Goal: Transaction & Acquisition: Book appointment/travel/reservation

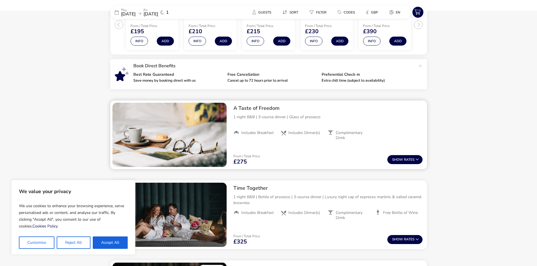
scroll to position [158, 0]
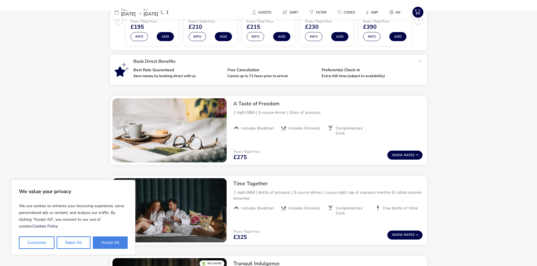
click at [109, 239] on button "Accept All" at bounding box center [110, 243] width 35 height 12
checkbox input "true"
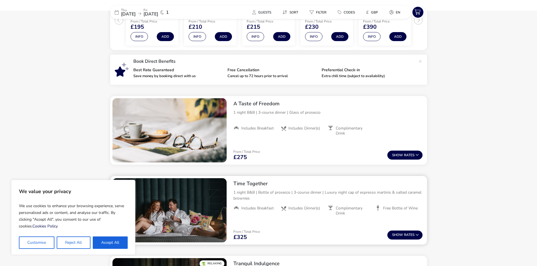
checkbox input "true"
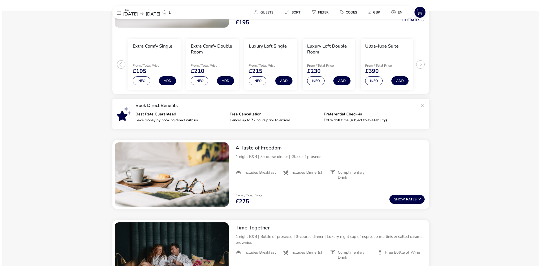
scroll to position [101, 0]
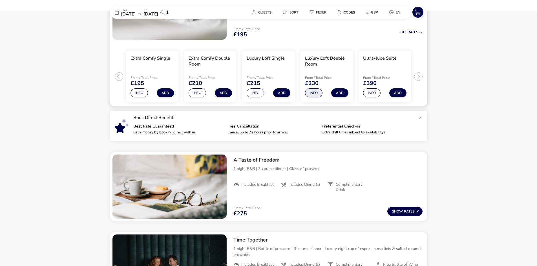
click at [314, 98] on button "Info" at bounding box center [313, 93] width 17 height 9
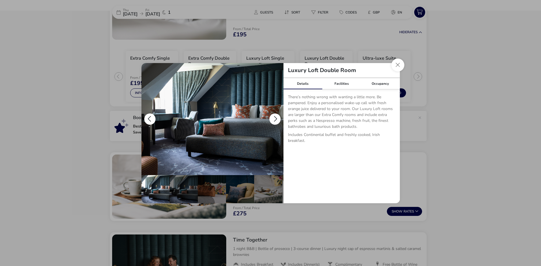
click at [278, 120] on button "details" at bounding box center [274, 119] width 11 height 11
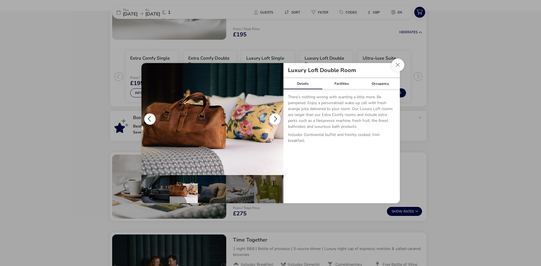
click at [278, 120] on button "details" at bounding box center [274, 119] width 11 height 11
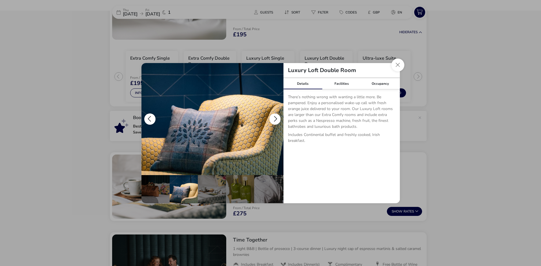
click at [278, 120] on button "details" at bounding box center [274, 119] width 11 height 11
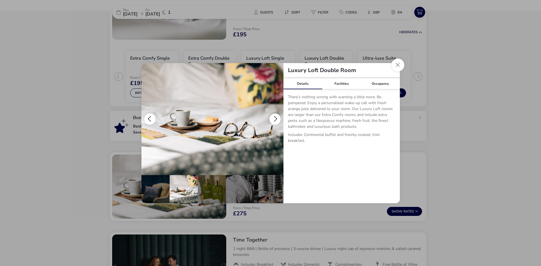
click at [278, 120] on button "details" at bounding box center [274, 119] width 11 height 11
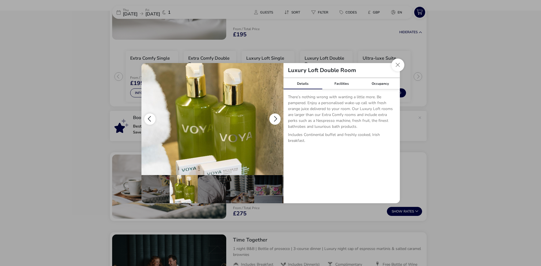
click at [278, 120] on button "details" at bounding box center [274, 119] width 11 height 11
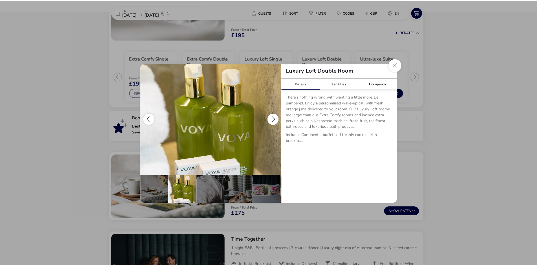
scroll to position [0, 140]
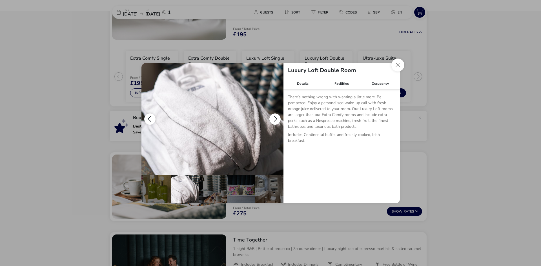
click at [278, 120] on button "details" at bounding box center [274, 119] width 11 height 11
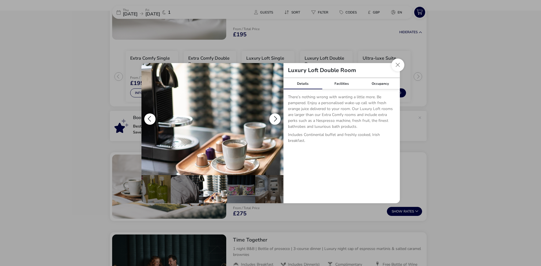
click at [278, 119] on button "details" at bounding box center [274, 119] width 11 height 11
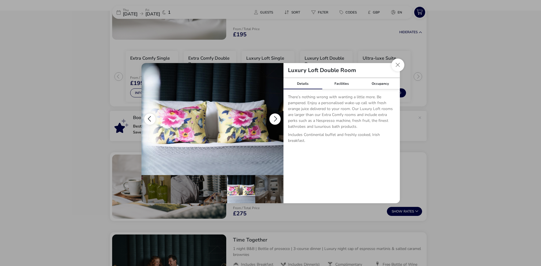
click at [278, 119] on button "details" at bounding box center [274, 119] width 11 height 11
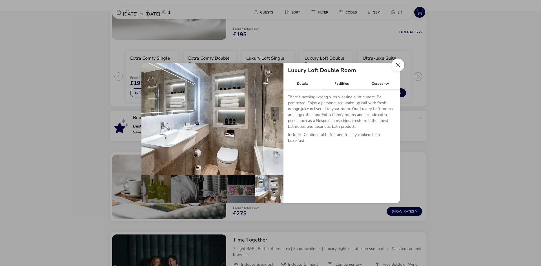
click at [395, 64] on button "Close dialog" at bounding box center [397, 65] width 13 height 13
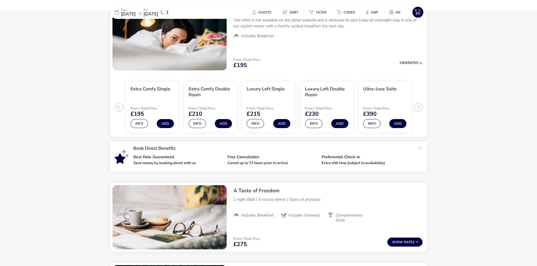
scroll to position [0, 0]
